Goal: Task Accomplishment & Management: Complete application form

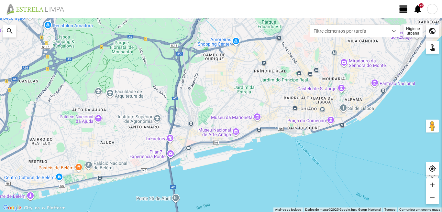
click at [401, 6] on span "view_day" at bounding box center [403, 9] width 10 height 10
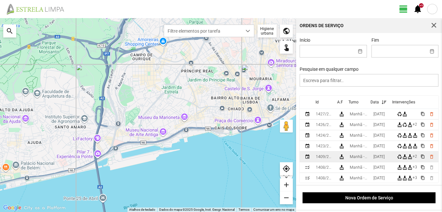
click at [381, 157] on div "[DATE]" at bounding box center [378, 157] width 11 height 5
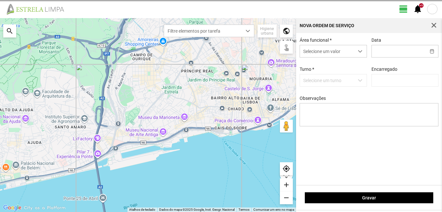
type input "[DATE]"
type textarea "39-BAIXA 50-falta medico tras justificaçao AO SERVIÇO-6-10-17-22-25-36-44-45-47…"
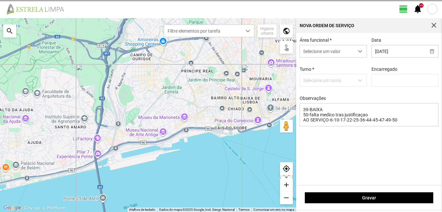
type input "[PERSON_NAME]"
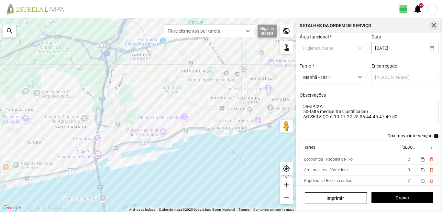
click at [434, 26] on span "button" at bounding box center [434, 26] width 6 height 6
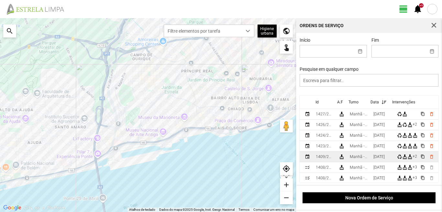
click at [377, 157] on div "[DATE]" at bounding box center [378, 157] width 11 height 5
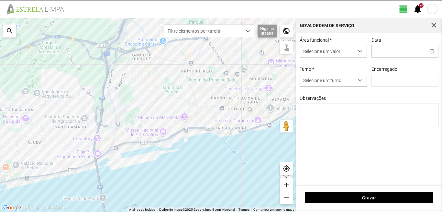
type input "[DATE]"
type input "[PERSON_NAME]"
type textarea "39-BAIXA 50-falta medico tras justificaçao AO SERVIÇO-6-10-17-22-25-36-44-45-47…"
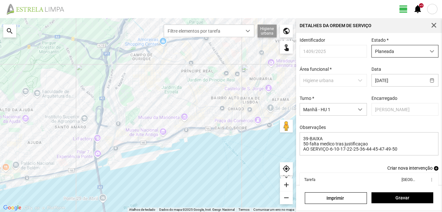
click at [389, 48] on span "Planeada" at bounding box center [399, 51] width 54 height 12
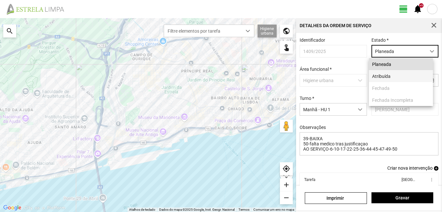
click at [384, 76] on li "Atribuída" at bounding box center [401, 76] width 64 height 12
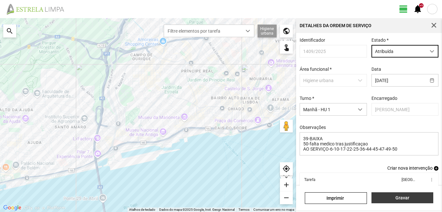
click at [391, 199] on span "Gravar" at bounding box center [401, 197] width 55 height 5
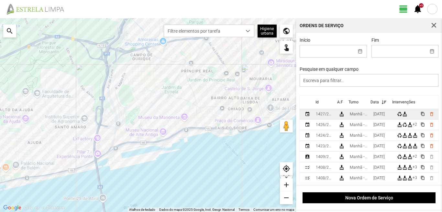
click at [383, 114] on div "[DATE]" at bounding box center [378, 114] width 11 height 5
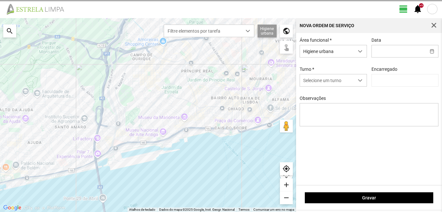
type input "[DATE]"
type input "[PERSON_NAME]"
type textarea "39-baixa 17-22-36-47-descanso ao serviço-6-10-25-44-45-49-50"
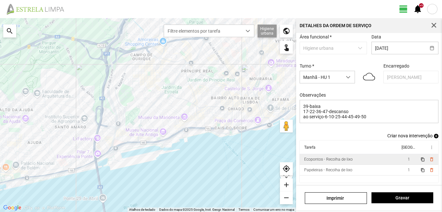
scroll to position [35, 0]
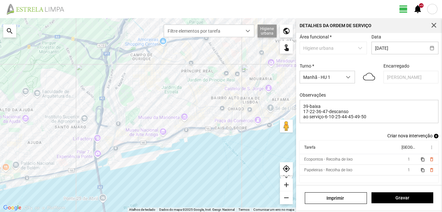
click at [434, 134] on span "add" at bounding box center [436, 136] width 5 height 5
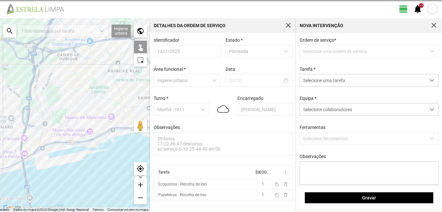
scroll to position [1, 0]
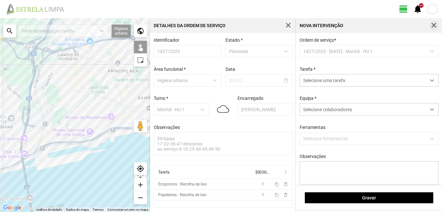
click at [433, 24] on span "button" at bounding box center [434, 26] width 6 height 6
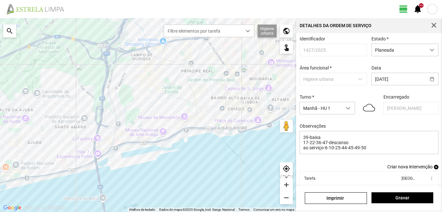
click at [434, 169] on span "add" at bounding box center [436, 167] width 5 height 5
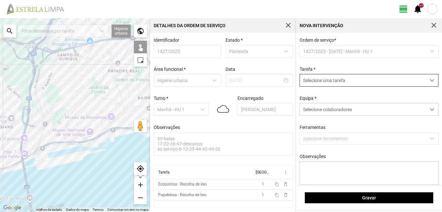
click at [336, 83] on span "Selecione uma tarefa" at bounding box center [363, 80] width 126 height 12
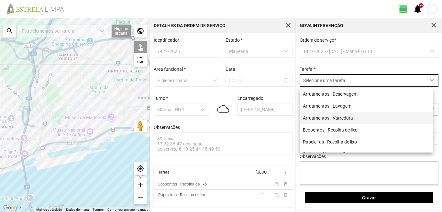
click at [332, 116] on li "Arruamentos - Varredura" at bounding box center [365, 118] width 133 height 12
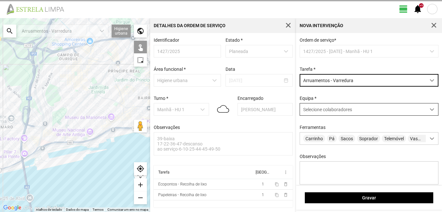
click at [326, 109] on span "Selecione colaboradores" at bounding box center [327, 109] width 49 height 5
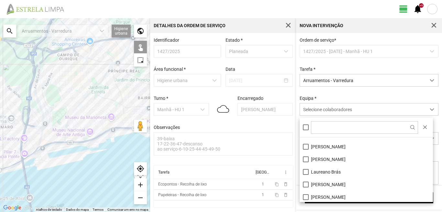
scroll to position [87, 0]
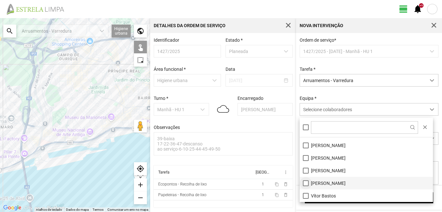
click at [307, 183] on li "[PERSON_NAME]" at bounding box center [365, 183] width 133 height 13
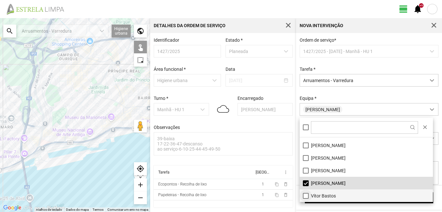
click at [306, 195] on li "Vítor Bastos" at bounding box center [365, 195] width 133 height 13
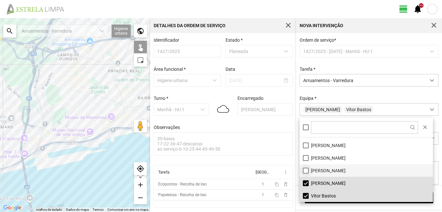
click at [305, 170] on li "[PERSON_NAME]" at bounding box center [365, 170] width 133 height 13
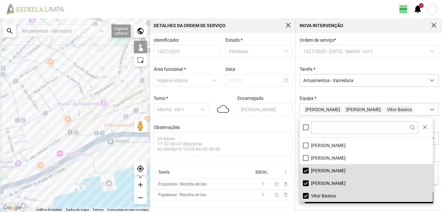
drag, startPoint x: 58, startPoint y: 109, endPoint x: 34, endPoint y: 132, distance: 32.7
click at [34, 131] on div at bounding box center [75, 115] width 150 height 194
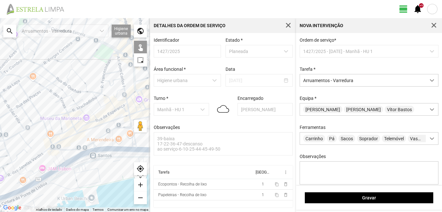
click at [100, 114] on div at bounding box center [75, 115] width 150 height 194
click at [118, 58] on div at bounding box center [75, 115] width 150 height 194
click at [116, 71] on div at bounding box center [75, 115] width 150 height 194
click at [123, 85] on div at bounding box center [75, 115] width 150 height 194
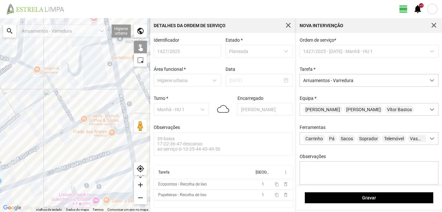
click at [121, 94] on div at bounding box center [75, 115] width 150 height 194
click at [105, 85] on div at bounding box center [75, 115] width 150 height 194
click at [92, 100] on div at bounding box center [75, 115] width 150 height 194
click at [110, 104] on div at bounding box center [75, 115] width 150 height 194
click at [93, 113] on div at bounding box center [75, 115] width 150 height 194
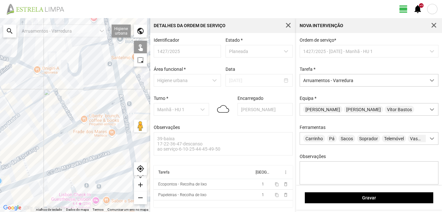
click at [105, 117] on div at bounding box center [75, 115] width 150 height 194
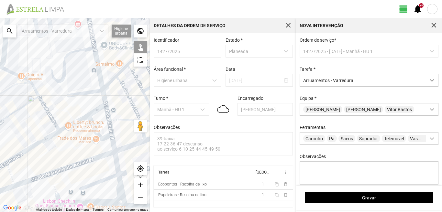
drag, startPoint x: 117, startPoint y: 114, endPoint x: 91, endPoint y: 124, distance: 27.4
click at [91, 124] on div at bounding box center [75, 115] width 150 height 194
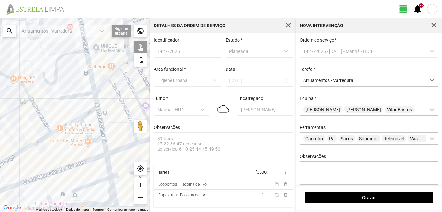
click at [84, 128] on div at bounding box center [75, 115] width 150 height 194
click at [101, 119] on div at bounding box center [75, 115] width 150 height 194
click at [106, 147] on div at bounding box center [75, 115] width 150 height 194
click at [105, 147] on div at bounding box center [75, 115] width 150 height 194
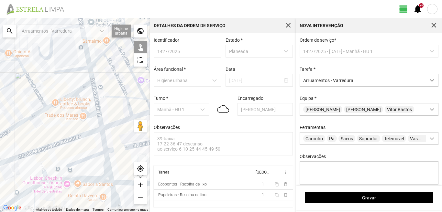
drag, startPoint x: 96, startPoint y: 146, endPoint x: 85, endPoint y: 104, distance: 43.9
click at [85, 104] on div at bounding box center [75, 115] width 150 height 194
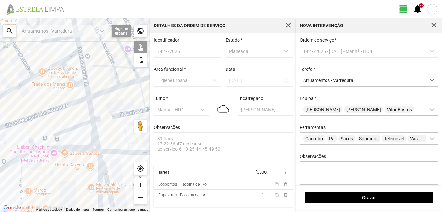
click at [89, 109] on div at bounding box center [75, 115] width 150 height 194
click at [76, 126] on div at bounding box center [75, 115] width 150 height 194
click at [93, 129] on div at bounding box center [75, 115] width 150 height 194
click at [79, 151] on div at bounding box center [75, 115] width 150 height 194
click at [99, 161] on div at bounding box center [75, 115] width 150 height 194
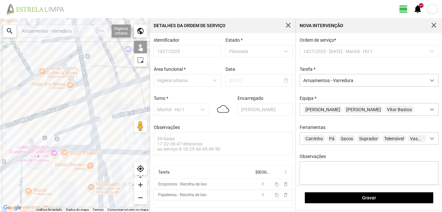
click at [98, 170] on div at bounding box center [75, 115] width 150 height 194
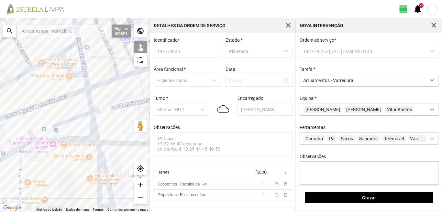
drag, startPoint x: 88, startPoint y: 154, endPoint x: 77, endPoint y: 100, distance: 54.7
click at [80, 113] on div at bounding box center [75, 115] width 150 height 194
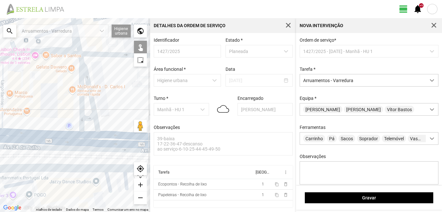
click at [89, 118] on div at bounding box center [75, 115] width 150 height 194
click at [88, 135] on div at bounding box center [75, 115] width 150 height 194
drag, startPoint x: 41, startPoint y: 122, endPoint x: 129, endPoint y: 128, distance: 87.9
click at [129, 128] on div at bounding box center [75, 115] width 150 height 194
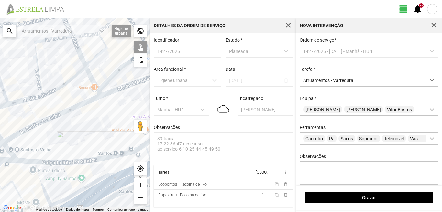
drag, startPoint x: 123, startPoint y: 128, endPoint x: 60, endPoint y: 117, distance: 63.7
click at [60, 117] on div at bounding box center [75, 115] width 150 height 194
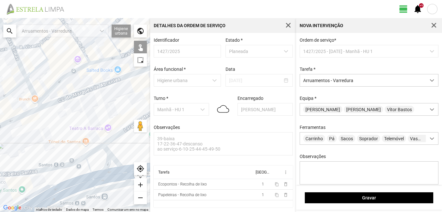
drag, startPoint x: 113, startPoint y: 114, endPoint x: 72, endPoint y: 127, distance: 42.6
click at [72, 126] on div at bounding box center [75, 115] width 150 height 194
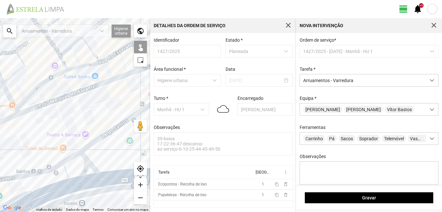
drag, startPoint x: 90, startPoint y: 117, endPoint x: 37, endPoint y: 119, distance: 53.1
click at [37, 119] on div at bounding box center [75, 115] width 150 height 194
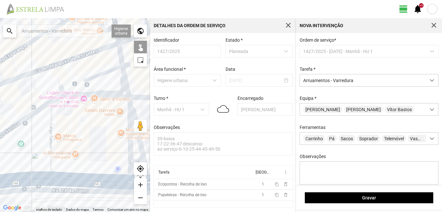
click at [50, 122] on div at bounding box center [75, 115] width 150 height 194
click at [28, 115] on div at bounding box center [75, 115] width 150 height 194
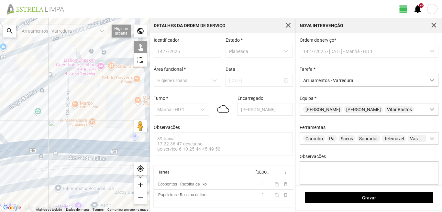
drag, startPoint x: 29, startPoint y: 136, endPoint x: 51, endPoint y: 100, distance: 42.8
click at [50, 101] on div at bounding box center [75, 115] width 150 height 194
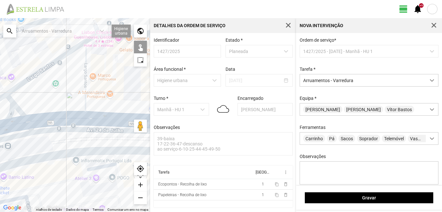
click at [57, 122] on div at bounding box center [75, 115] width 150 height 194
click at [15, 111] on div at bounding box center [75, 115] width 150 height 194
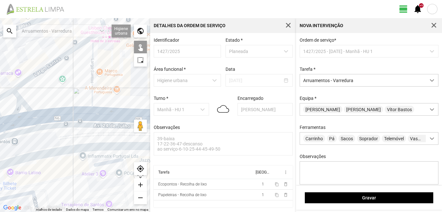
drag, startPoint x: 18, startPoint y: 111, endPoint x: 29, endPoint y: 108, distance: 11.4
click at [28, 108] on div at bounding box center [75, 115] width 150 height 194
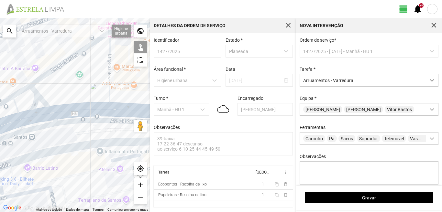
click at [33, 116] on div at bounding box center [75, 115] width 150 height 194
click at [20, 101] on div at bounding box center [75, 115] width 150 height 194
click at [31, 116] on div at bounding box center [75, 115] width 150 height 194
click at [22, 90] on div at bounding box center [75, 115] width 150 height 194
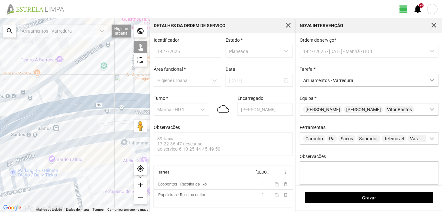
drag, startPoint x: 65, startPoint y: 93, endPoint x: 92, endPoint y: 84, distance: 28.7
click at [92, 84] on div at bounding box center [75, 115] width 150 height 194
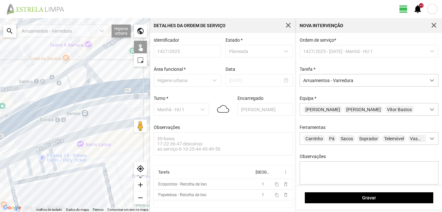
drag, startPoint x: 48, startPoint y: 107, endPoint x: 82, endPoint y: 91, distance: 37.7
click at [71, 94] on div at bounding box center [75, 115] width 150 height 194
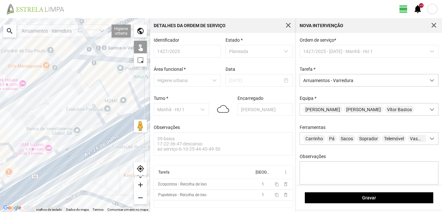
drag, startPoint x: 7, startPoint y: 117, endPoint x: 149, endPoint y: 98, distance: 143.0
click at [149, 98] on div at bounding box center [75, 115] width 150 height 194
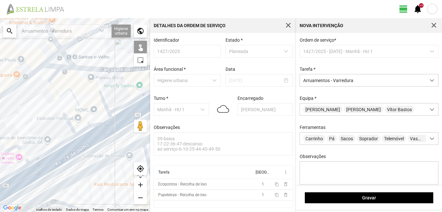
drag, startPoint x: 109, startPoint y: 89, endPoint x: 70, endPoint y: 102, distance: 41.2
click at [70, 102] on div at bounding box center [75, 115] width 150 height 194
click at [101, 89] on div at bounding box center [75, 115] width 150 height 194
click at [100, 91] on div at bounding box center [75, 115] width 150 height 194
click at [54, 76] on div at bounding box center [75, 115] width 150 height 194
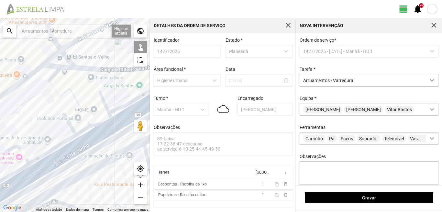
click at [57, 91] on div at bounding box center [75, 115] width 150 height 194
click at [96, 123] on div at bounding box center [75, 115] width 150 height 194
click at [82, 131] on div at bounding box center [75, 115] width 150 height 194
click at [70, 124] on div at bounding box center [75, 115] width 150 height 194
click at [95, 138] on div at bounding box center [75, 115] width 150 height 194
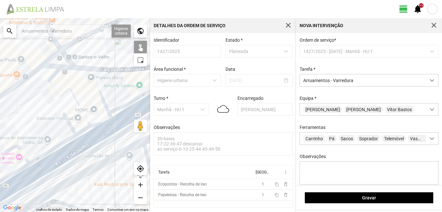
click at [68, 156] on div at bounding box center [75, 115] width 150 height 194
drag, startPoint x: 62, startPoint y: 137, endPoint x: 51, endPoint y: 125, distance: 16.3
click at [59, 122] on div at bounding box center [75, 115] width 150 height 194
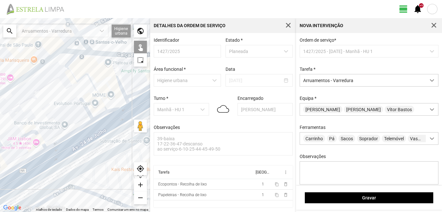
drag, startPoint x: 64, startPoint y: 116, endPoint x: 71, endPoint y: 112, distance: 8.3
click at [71, 108] on div at bounding box center [75, 115] width 150 height 194
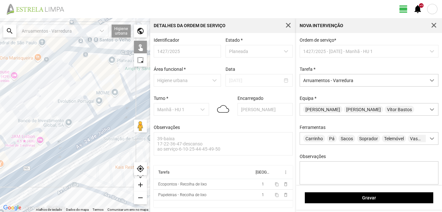
click at [72, 133] on div at bounding box center [75, 115] width 150 height 194
click at [85, 140] on div at bounding box center [75, 115] width 150 height 194
click at [27, 135] on div at bounding box center [75, 115] width 150 height 194
click at [38, 154] on div at bounding box center [75, 115] width 150 height 194
click at [52, 162] on div at bounding box center [75, 115] width 150 height 194
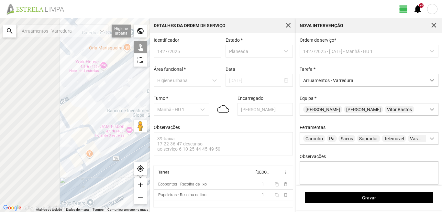
drag, startPoint x: 27, startPoint y: 147, endPoint x: 120, endPoint y: 136, distance: 94.2
click at [120, 136] on div at bounding box center [75, 115] width 150 height 194
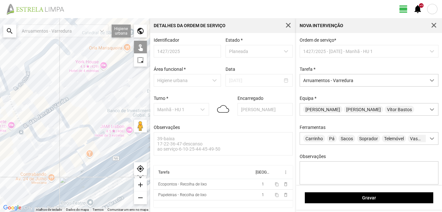
click at [84, 127] on div at bounding box center [75, 115] width 150 height 194
click at [83, 144] on div at bounding box center [75, 115] width 150 height 194
click at [63, 159] on div at bounding box center [75, 115] width 150 height 194
click at [81, 161] on div at bounding box center [75, 115] width 150 height 194
click at [72, 178] on div at bounding box center [75, 115] width 150 height 194
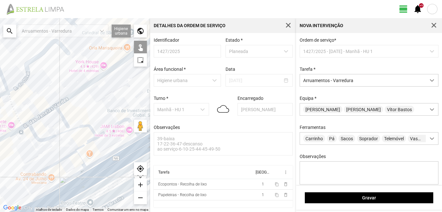
drag, startPoint x: 81, startPoint y: 186, endPoint x: 81, endPoint y: 182, distance: 3.4
click at [81, 185] on div at bounding box center [75, 115] width 150 height 194
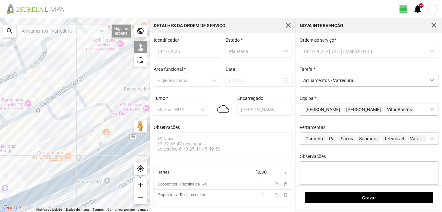
drag, startPoint x: 77, startPoint y: 170, endPoint x: 106, endPoint y: 139, distance: 43.0
click at [106, 139] on div at bounding box center [75, 115] width 150 height 194
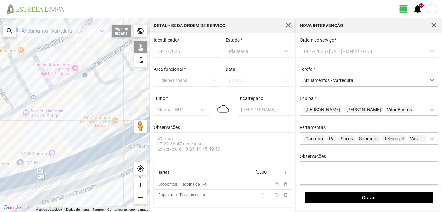
drag, startPoint x: 16, startPoint y: 164, endPoint x: 48, endPoint y: 145, distance: 37.8
click at [48, 145] on div at bounding box center [75, 115] width 150 height 194
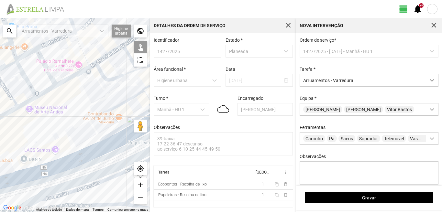
click at [71, 164] on div at bounding box center [75, 115] width 150 height 194
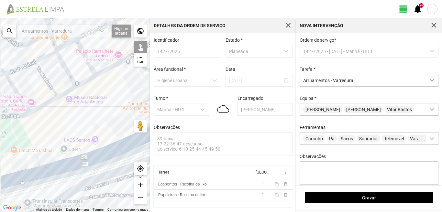
drag, startPoint x: 28, startPoint y: 164, endPoint x: 64, endPoint y: 157, distance: 36.3
click at [64, 157] on div at bounding box center [75, 115] width 150 height 194
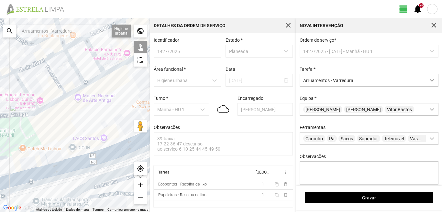
click at [24, 171] on div at bounding box center [75, 115] width 150 height 194
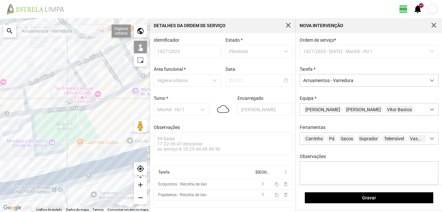
drag, startPoint x: 42, startPoint y: 160, endPoint x: 115, endPoint y: 156, distance: 73.5
click at [115, 156] on div at bounding box center [75, 115] width 150 height 194
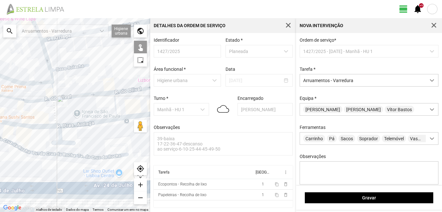
drag, startPoint x: 37, startPoint y: 151, endPoint x: 30, endPoint y: 151, distance: 7.4
click at [30, 151] on div at bounding box center [75, 115] width 150 height 194
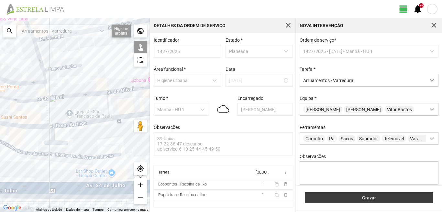
click at [371, 195] on span "Gravar" at bounding box center [369, 197] width 122 height 5
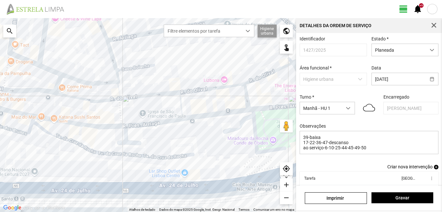
click at [434, 168] on span "add" at bounding box center [436, 167] width 5 height 5
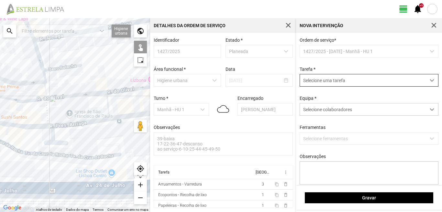
click at [356, 80] on span "Selecione uma tarefa" at bounding box center [363, 80] width 126 height 12
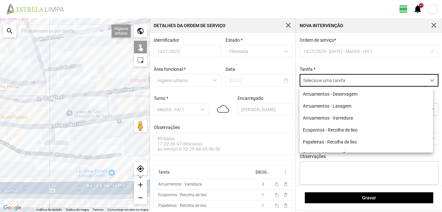
scroll to position [4, 29]
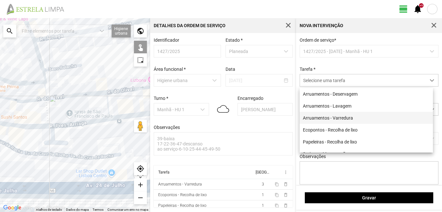
click at [329, 120] on li "Arruamentos - Varredura" at bounding box center [365, 118] width 133 height 12
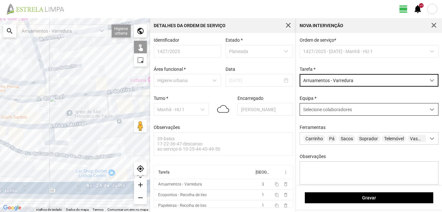
click at [326, 112] on span "Selecione colaboradores" at bounding box center [327, 109] width 49 height 5
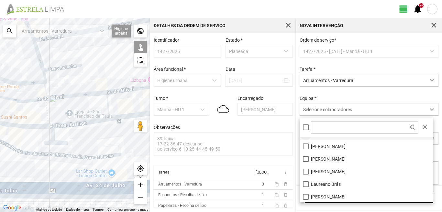
scroll to position [32, 0]
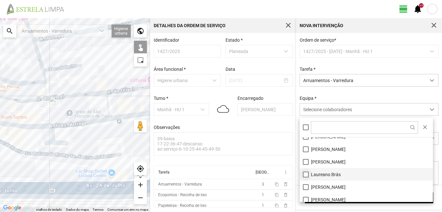
click at [303, 173] on li "Laureano Brás" at bounding box center [365, 174] width 133 height 13
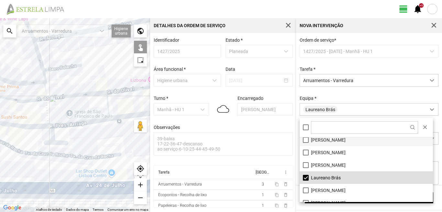
scroll to position [0, 0]
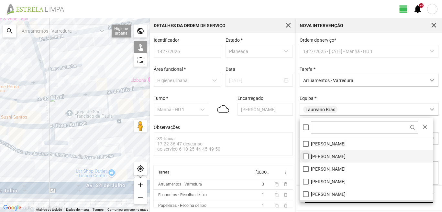
click at [305, 157] on li "[PERSON_NAME]" at bounding box center [365, 156] width 133 height 13
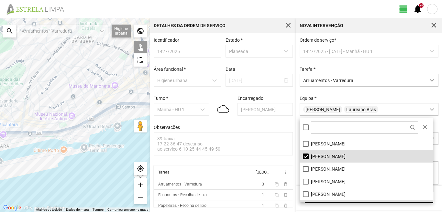
drag, startPoint x: 43, startPoint y: 77, endPoint x: 37, endPoint y: 107, distance: 30.6
click at [37, 106] on div at bounding box center [75, 115] width 150 height 194
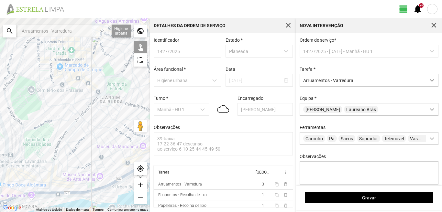
drag, startPoint x: 71, startPoint y: 105, endPoint x: 101, endPoint y: 118, distance: 33.0
click at [101, 118] on div at bounding box center [75, 115] width 150 height 194
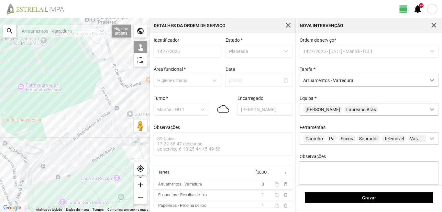
drag, startPoint x: 43, startPoint y: 112, endPoint x: 57, endPoint y: 108, distance: 14.4
click at [57, 108] on div at bounding box center [75, 115] width 150 height 194
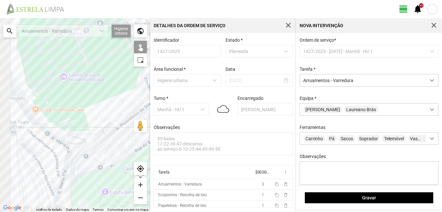
drag, startPoint x: 45, startPoint y: 108, endPoint x: 73, endPoint y: 103, distance: 27.9
click at [71, 104] on div at bounding box center [75, 115] width 150 height 194
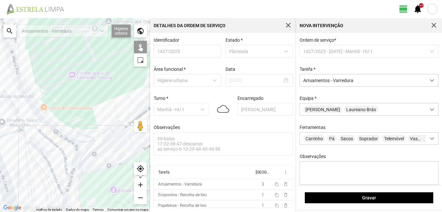
drag, startPoint x: 31, startPoint y: 100, endPoint x: 62, endPoint y: 97, distance: 30.5
click at [59, 98] on div at bounding box center [75, 115] width 150 height 194
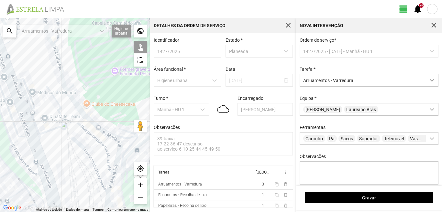
drag, startPoint x: 91, startPoint y: 105, endPoint x: 43, endPoint y: 119, distance: 50.1
click at [43, 119] on div at bounding box center [75, 115] width 150 height 194
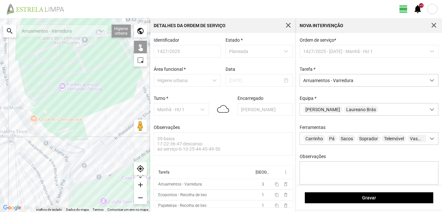
drag, startPoint x: 93, startPoint y: 107, endPoint x: 32, endPoint y: 137, distance: 68.4
click at [32, 137] on div at bounding box center [75, 115] width 150 height 194
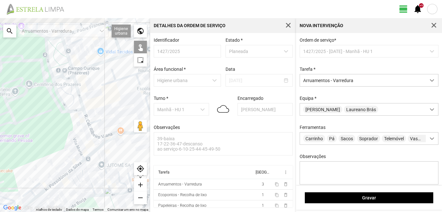
click at [38, 113] on div at bounding box center [75, 115] width 150 height 194
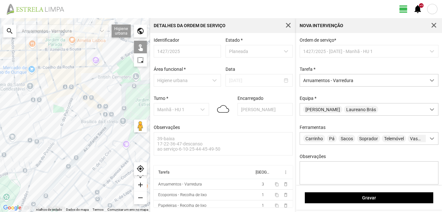
drag, startPoint x: 71, startPoint y: 158, endPoint x: 2, endPoint y: 156, distance: 68.9
click at [2, 156] on div at bounding box center [75, 115] width 150 height 194
click at [72, 95] on div at bounding box center [75, 115] width 150 height 194
click at [62, 117] on div at bounding box center [75, 115] width 150 height 194
click at [65, 109] on div at bounding box center [75, 115] width 150 height 194
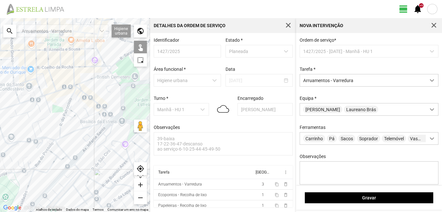
click at [72, 110] on div at bounding box center [75, 115] width 150 height 194
click at [69, 114] on div at bounding box center [75, 115] width 150 height 194
click at [74, 115] on div at bounding box center [75, 115] width 150 height 194
click at [78, 117] on div at bounding box center [75, 115] width 150 height 194
click at [81, 123] on div at bounding box center [75, 115] width 150 height 194
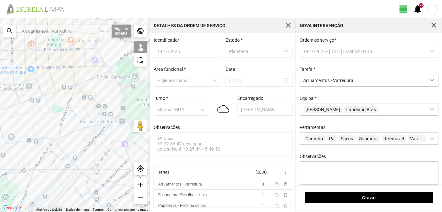
click at [88, 116] on div at bounding box center [75, 115] width 150 height 194
click at [100, 118] on div at bounding box center [75, 115] width 150 height 194
click at [109, 123] on div at bounding box center [75, 115] width 150 height 194
click at [94, 125] on div at bounding box center [75, 115] width 150 height 194
click at [105, 124] on div at bounding box center [75, 115] width 150 height 194
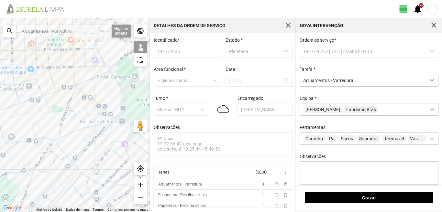
click at [104, 117] on div at bounding box center [75, 115] width 150 height 194
click at [104, 122] on div at bounding box center [75, 115] width 150 height 194
click at [97, 134] on div at bounding box center [75, 115] width 150 height 194
click at [59, 145] on div at bounding box center [75, 115] width 150 height 194
click at [62, 143] on div at bounding box center [75, 115] width 150 height 194
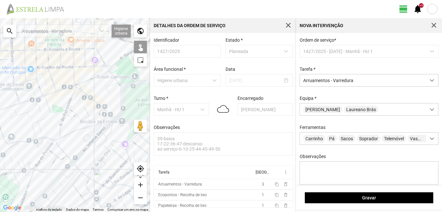
click at [73, 132] on div at bounding box center [75, 115] width 150 height 194
click at [57, 140] on div at bounding box center [75, 115] width 150 height 194
click at [59, 145] on div at bounding box center [75, 115] width 150 height 194
click at [49, 145] on div at bounding box center [75, 115] width 150 height 194
click at [44, 154] on div at bounding box center [75, 115] width 150 height 194
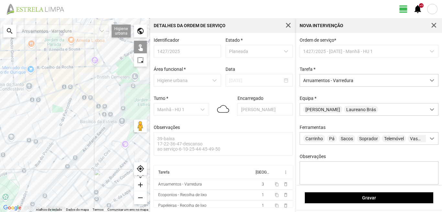
click at [39, 171] on div at bounding box center [75, 115] width 150 height 194
click at [53, 154] on div at bounding box center [75, 115] width 150 height 194
click at [63, 157] on div at bounding box center [75, 115] width 150 height 194
click at [70, 158] on div at bounding box center [75, 115] width 150 height 194
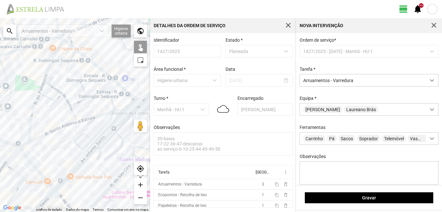
drag, startPoint x: 64, startPoint y: 143, endPoint x: 0, endPoint y: 146, distance: 64.1
click at [0, 146] on div at bounding box center [75, 115] width 150 height 194
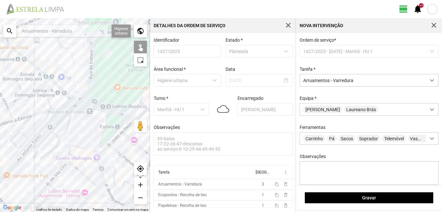
drag, startPoint x: 38, startPoint y: 135, endPoint x: 56, endPoint y: 128, distance: 19.0
click at [54, 129] on div at bounding box center [75, 115] width 150 height 194
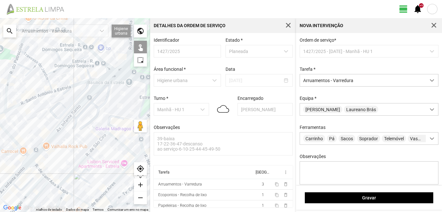
drag, startPoint x: 21, startPoint y: 162, endPoint x: 53, endPoint y: 137, distance: 40.5
click at [53, 137] on div at bounding box center [75, 115] width 150 height 194
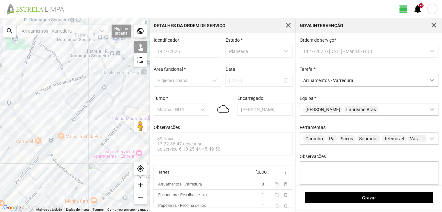
drag, startPoint x: 40, startPoint y: 141, endPoint x: 54, endPoint y: 133, distance: 16.1
click at [54, 133] on div at bounding box center [75, 115] width 150 height 194
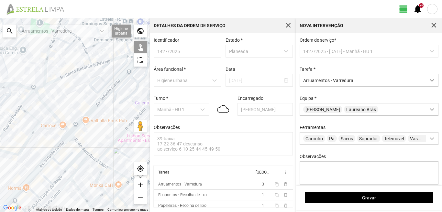
click at [75, 128] on div at bounding box center [75, 115] width 150 height 194
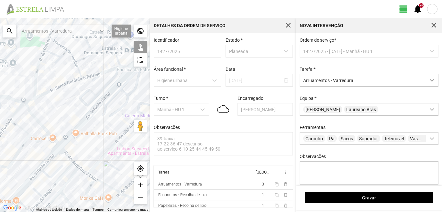
drag, startPoint x: 82, startPoint y: 104, endPoint x: 56, endPoint y: 131, distance: 38.0
click at [57, 130] on div at bounding box center [75, 115] width 150 height 194
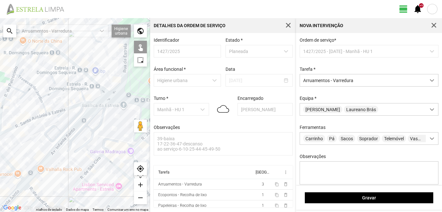
drag, startPoint x: 92, startPoint y: 105, endPoint x: 74, endPoint y: 129, distance: 29.6
click at [74, 129] on div at bounding box center [75, 115] width 150 height 194
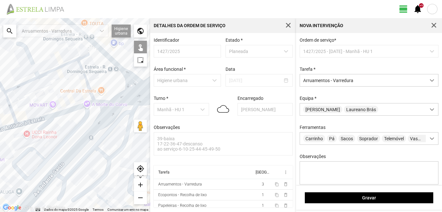
click at [86, 56] on div at bounding box center [75, 115] width 150 height 194
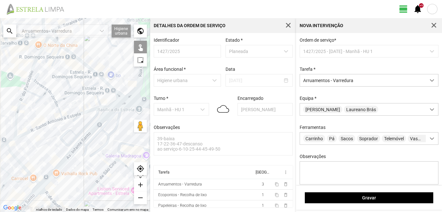
drag, startPoint x: 43, startPoint y: 114, endPoint x: 61, endPoint y: 114, distance: 18.4
click at [61, 114] on div at bounding box center [75, 115] width 150 height 194
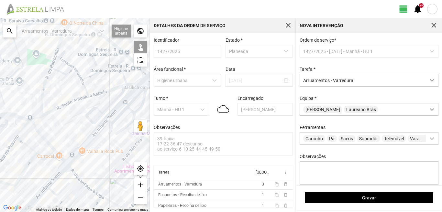
drag, startPoint x: 48, startPoint y: 195, endPoint x: 55, endPoint y: 172, distance: 23.4
click at [55, 172] on div at bounding box center [75, 115] width 150 height 194
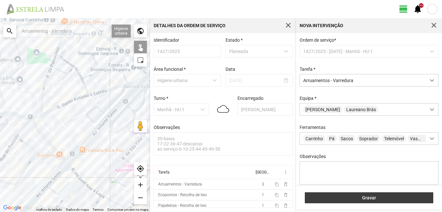
click at [334, 198] on span "Gravar" at bounding box center [369, 197] width 122 height 5
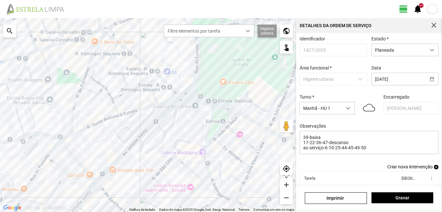
drag, startPoint x: 243, startPoint y: 138, endPoint x: 192, endPoint y: 163, distance: 56.8
click at [192, 163] on div at bounding box center [148, 115] width 296 height 194
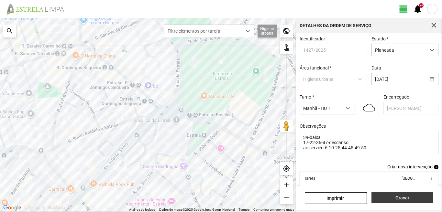
click at [402, 196] on span "Gravar" at bounding box center [401, 197] width 55 height 5
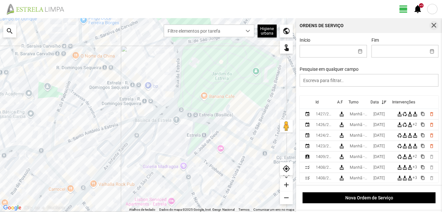
click at [433, 24] on span "button" at bounding box center [434, 26] width 6 height 6
